Goal: Find specific page/section: Find specific page/section

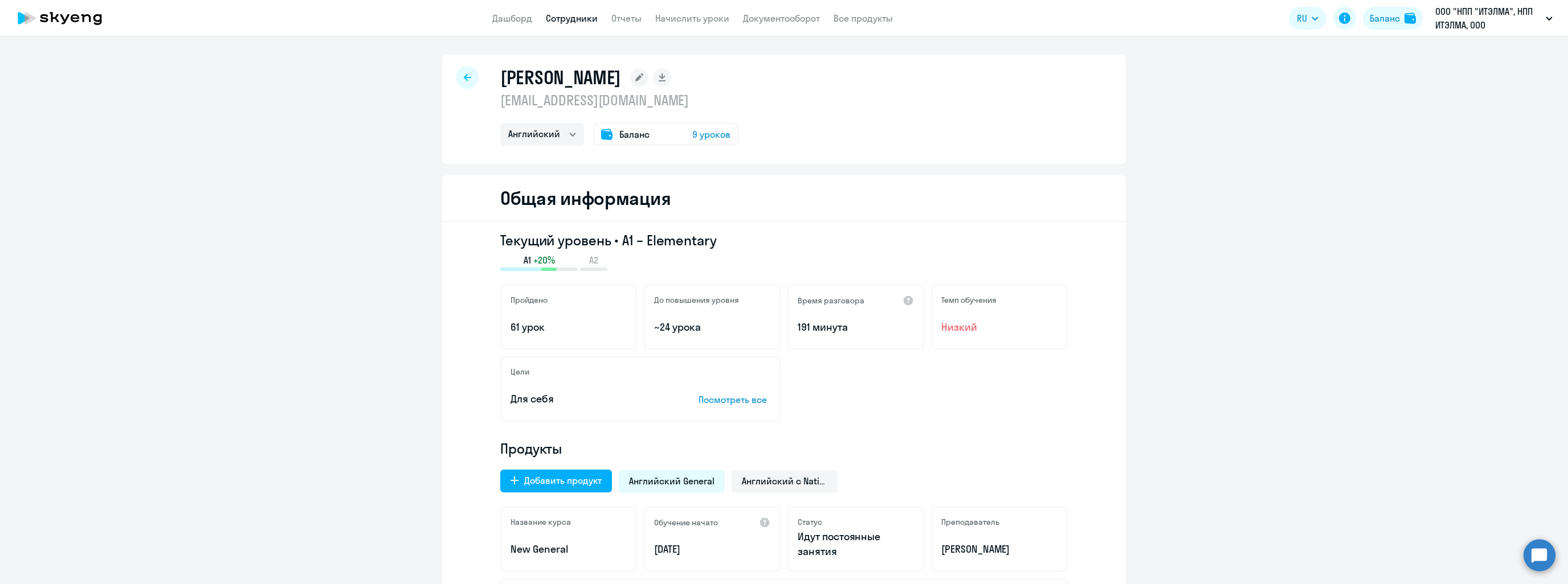
select select "english"
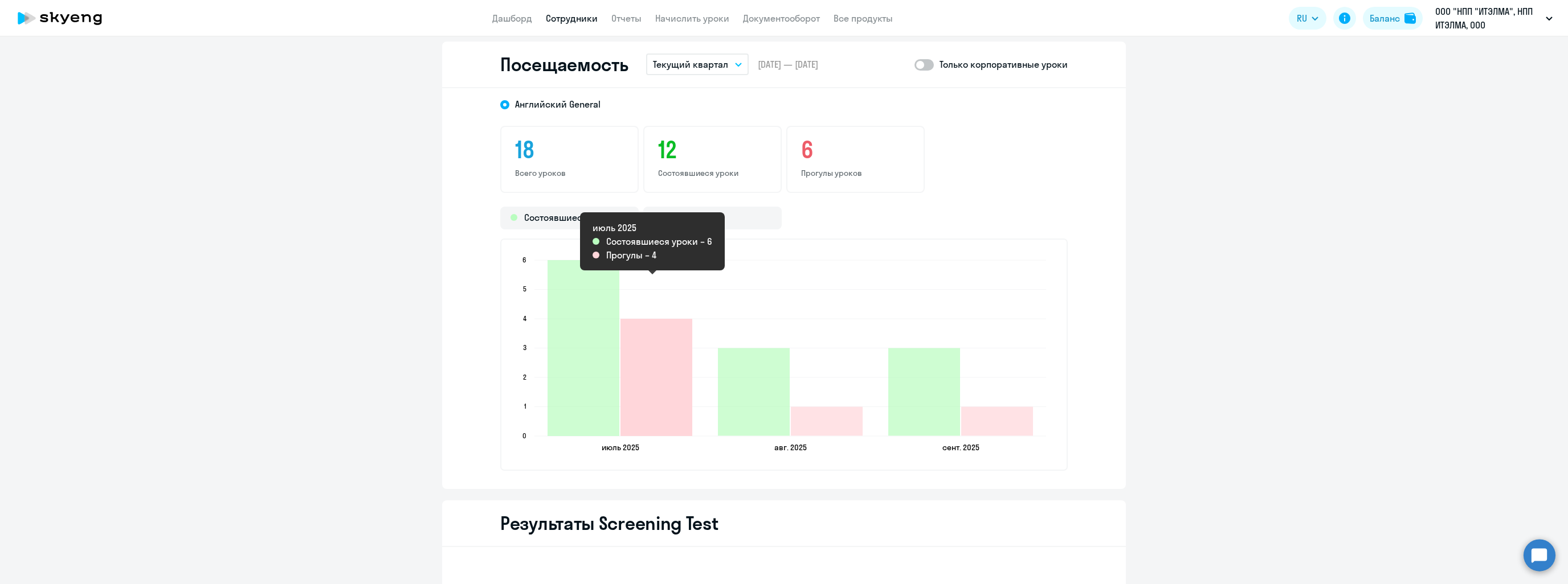
scroll to position [1481, 0]
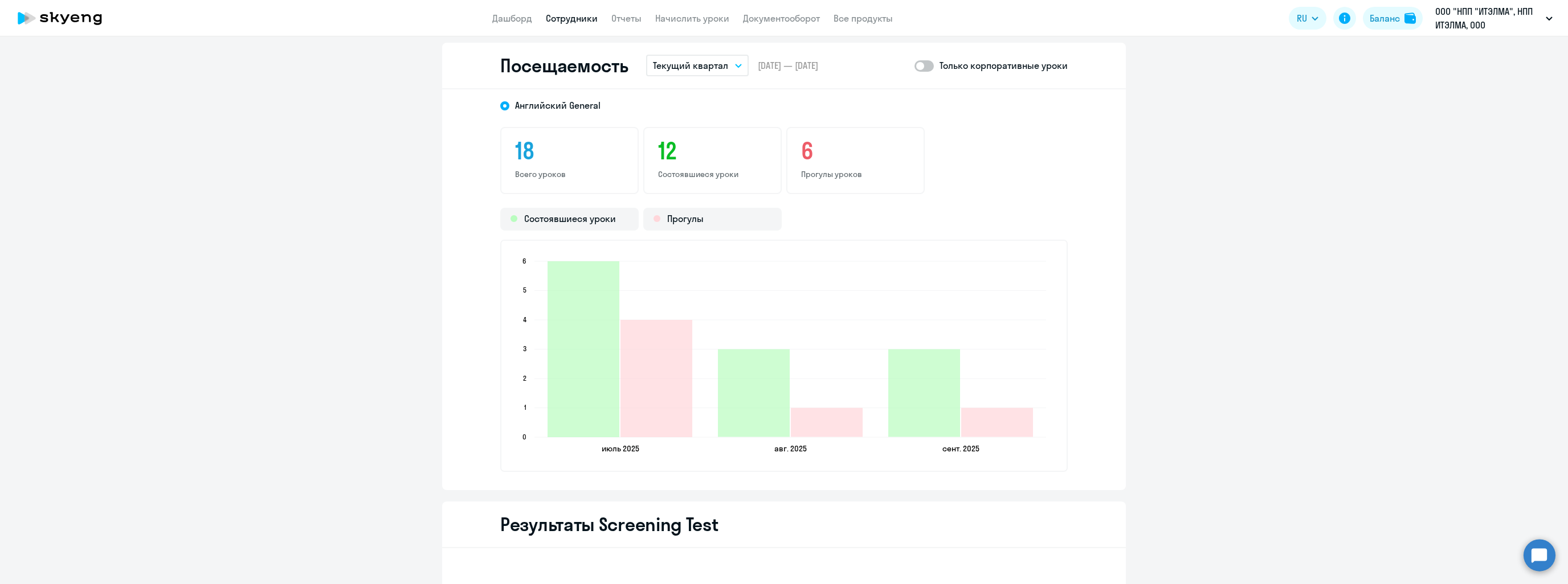
click at [715, 69] on p "Текущий квартал" at bounding box center [691, 65] width 75 height 13
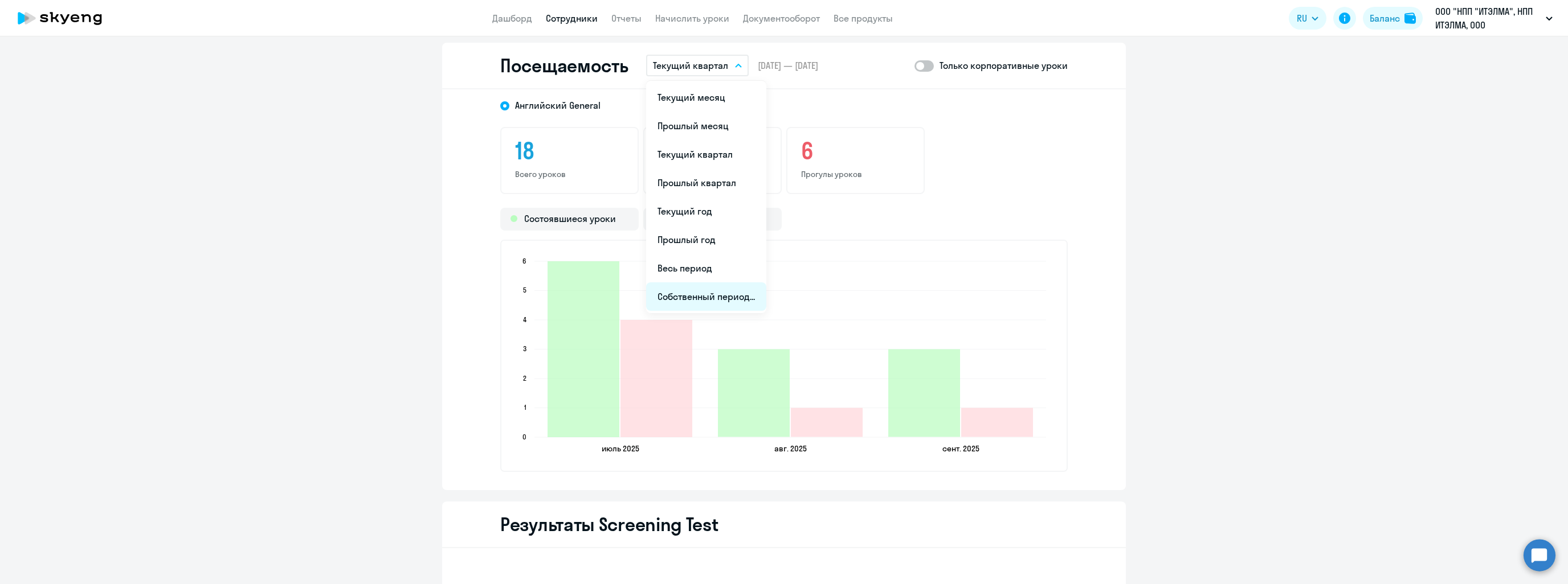
click at [697, 301] on li "Собственный период..." at bounding box center [706, 296] width 121 height 29
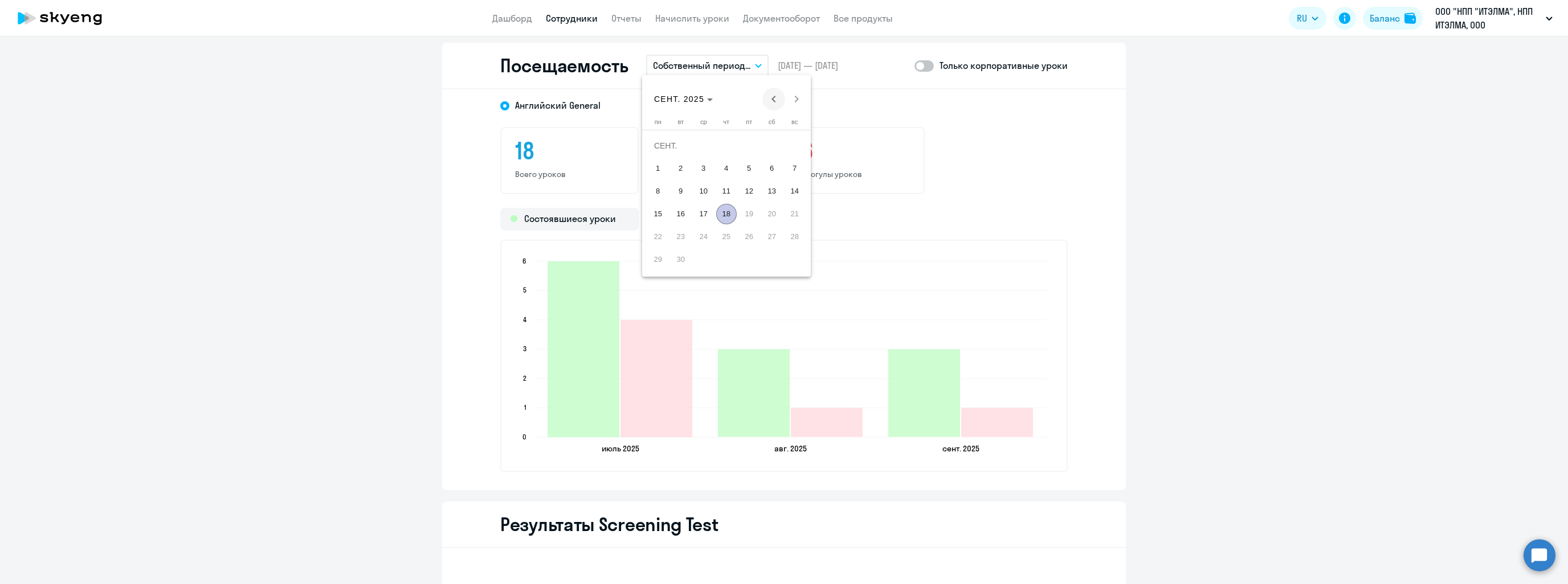
click at [777, 100] on span "Previous month" at bounding box center [773, 99] width 23 height 23
click at [754, 147] on span "1" at bounding box center [749, 146] width 21 height 21
click at [793, 234] on span "31" at bounding box center [795, 237] width 21 height 21
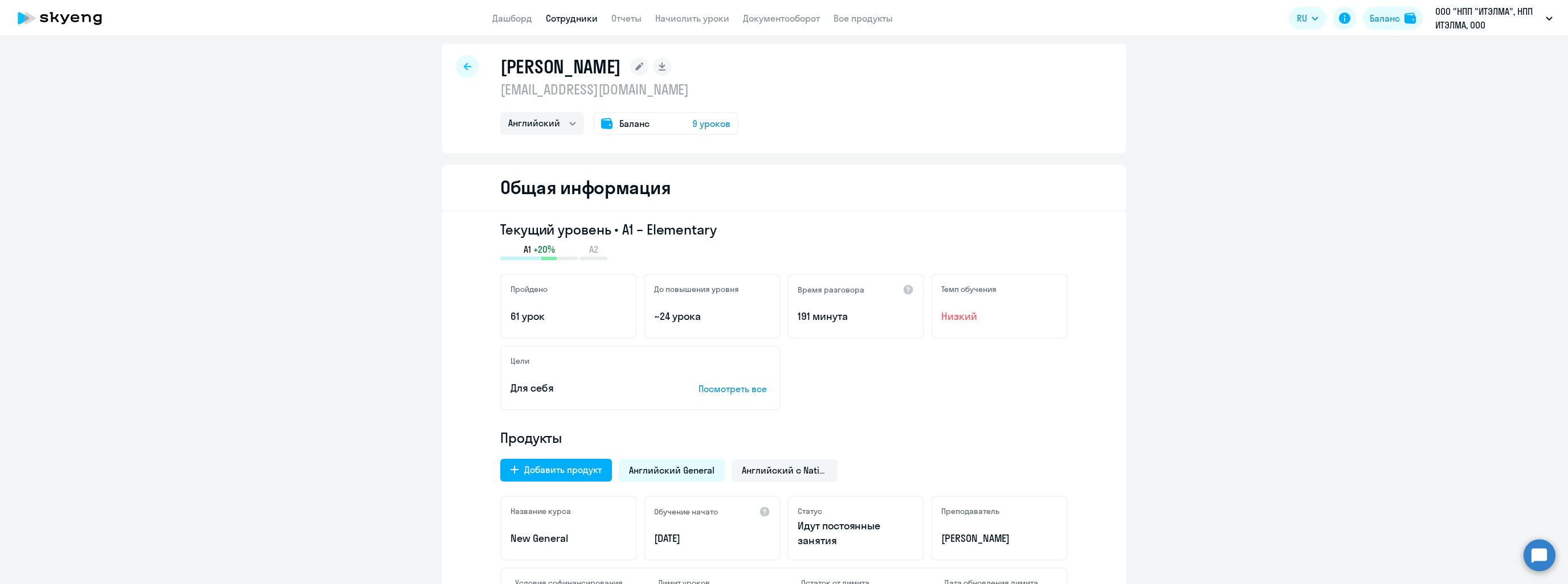
scroll to position [0, 0]
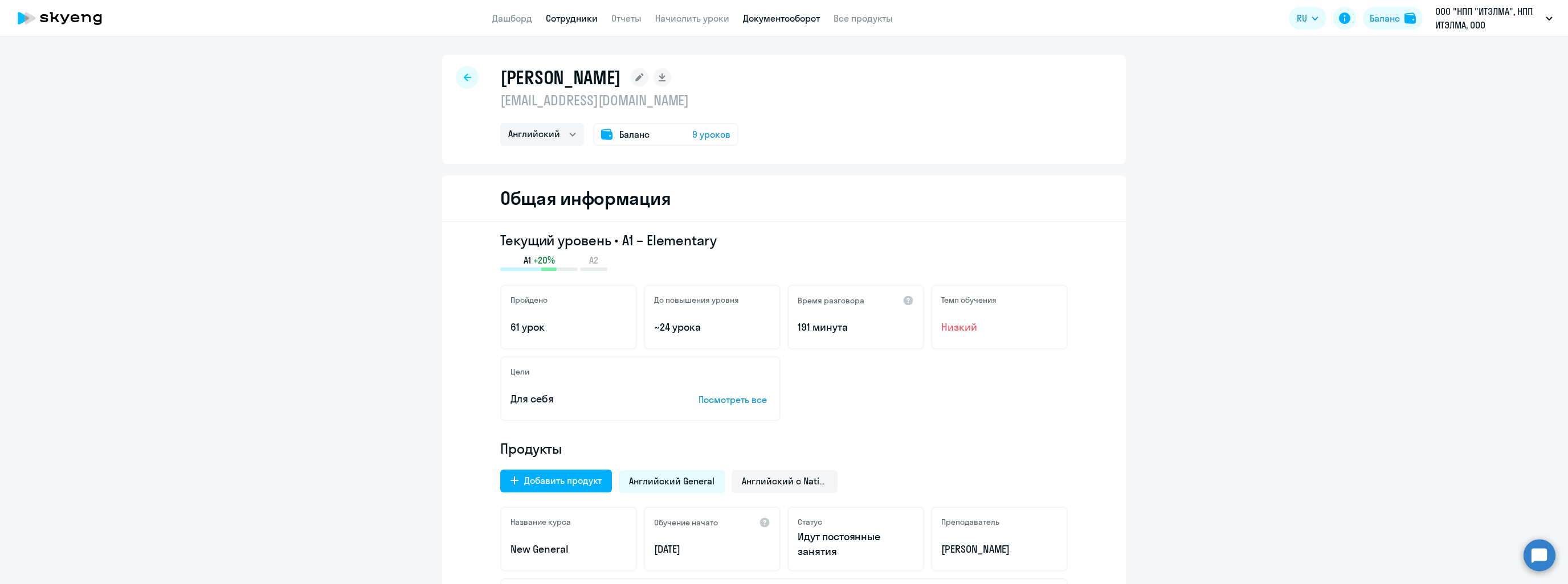
click at [801, 19] on link "Документооборот" at bounding box center [782, 18] width 77 height 12
